Goal: Task Accomplishment & Management: Use online tool/utility

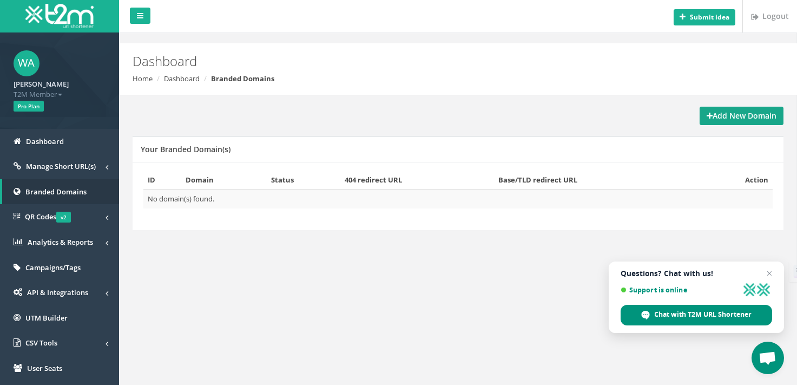
click at [730, 114] on strong "Add New Domain" at bounding box center [741, 115] width 70 height 10
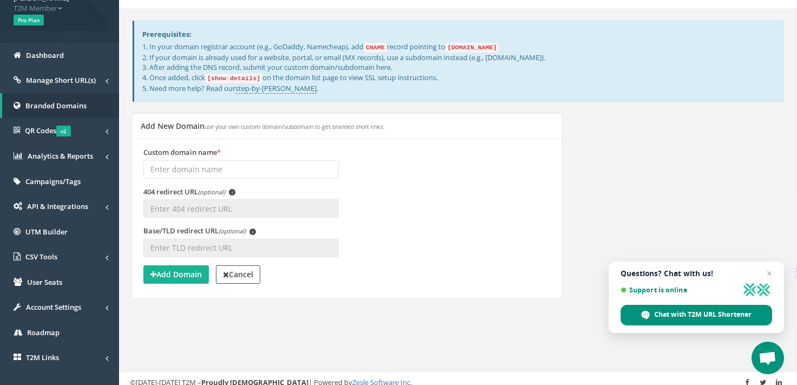
scroll to position [87, 0]
type input "[URL][DOMAIN_NAME]"
click at [186, 274] on strong "Add Domain" at bounding box center [175, 273] width 51 height 10
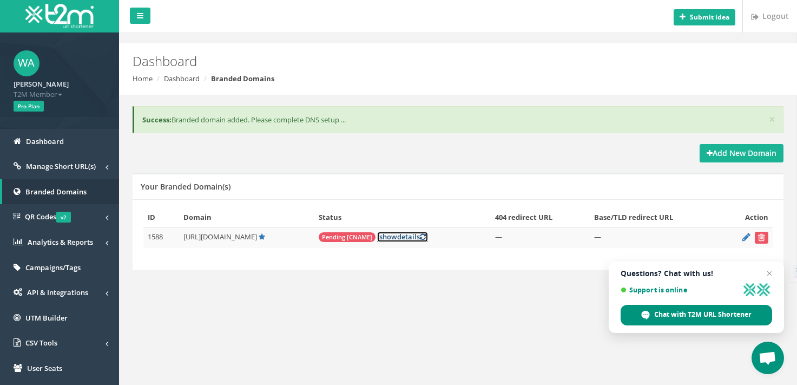
click at [387, 233] on span "show" at bounding box center [388, 236] width 18 height 10
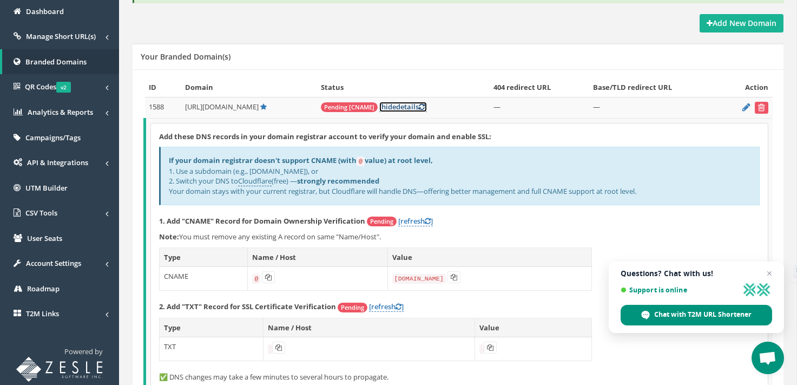
scroll to position [173, 0]
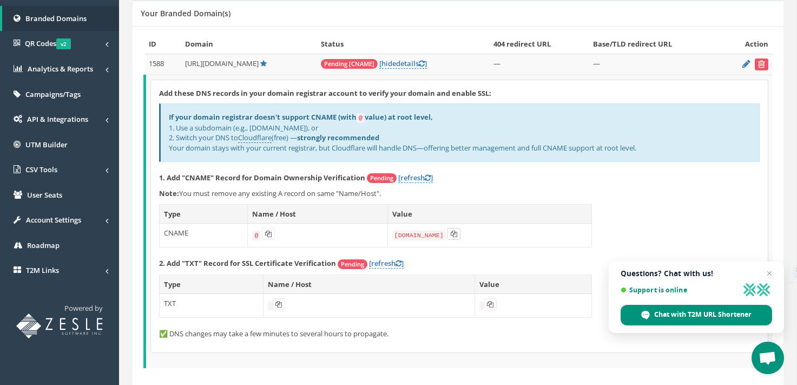
click at [451, 230] on icon at bounding box center [454, 233] width 6 height 6
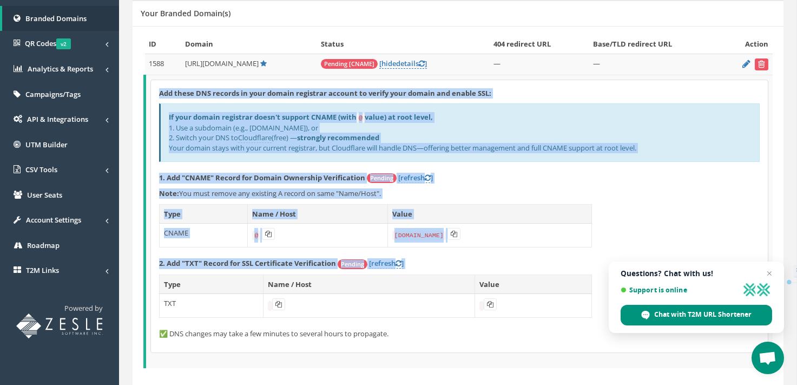
drag, startPoint x: 160, startPoint y: 91, endPoint x: 423, endPoint y: 305, distance: 338.7
click at [423, 305] on div "Add these DNS records in your domain registrar account to verify your domain an…" at bounding box center [459, 216] width 617 height 272
copy div "Lor ipsum DOL sitamet co adip elitse doeiusmod tempori ut labore etdo magnaa en…"
click at [177, 121] on div "If your domain registrar doesn't support CNAME (with @ value) at root level, 1.…" at bounding box center [459, 132] width 600 height 58
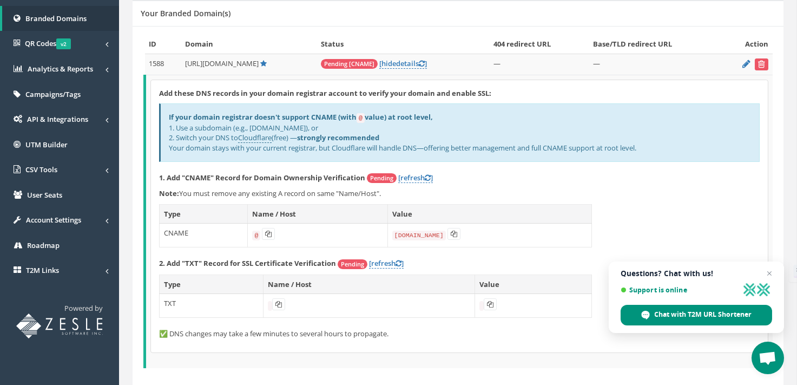
click at [692, 12] on div "Your Branded Domain(s)" at bounding box center [458, 13] width 651 height 26
